Goal: Task Accomplishment & Management: Use online tool/utility

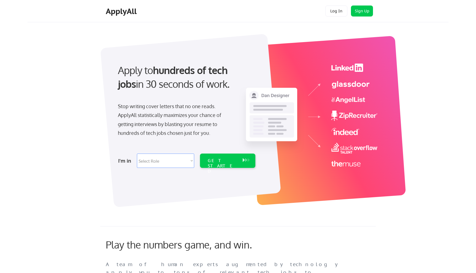
click at [159, 162] on select "Select Role Software Engineering Product Management Customer Success Sales UI/U…" at bounding box center [165, 161] width 57 height 14
select select ""design""
click at [137, 154] on select "Select Role Software Engineering Product Management Customer Success Sales UI/U…" at bounding box center [165, 161] width 57 height 14
select select ""design""
click at [237, 159] on div "GET STARTED" at bounding box center [222, 166] width 29 height 16
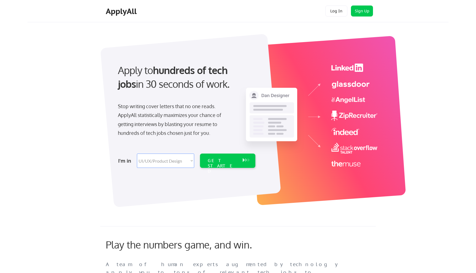
select select ""design""
